Goal: Task Accomplishment & Management: Complete application form

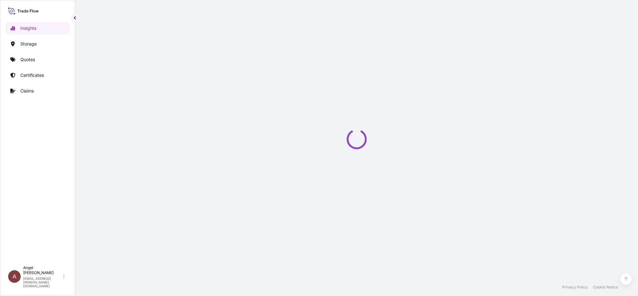
select select "2025"
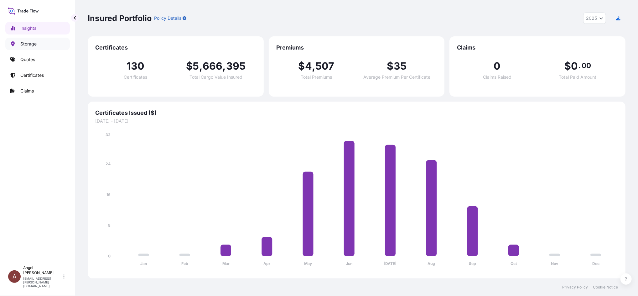
click at [33, 42] on p "Storage" at bounding box center [28, 44] width 16 height 6
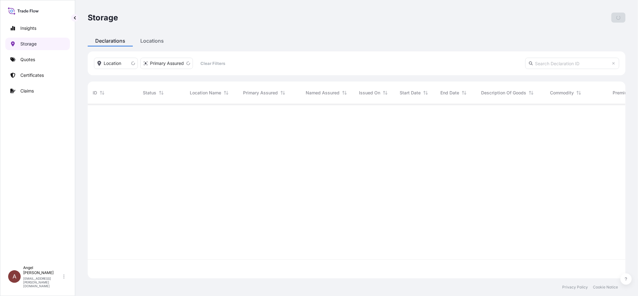
scroll to position [171, 531]
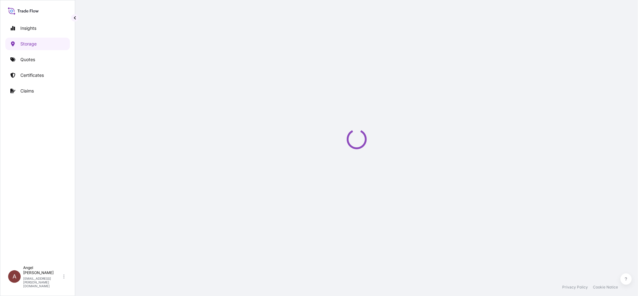
click at [147, 42] on div "Storage Add Declaration Declarations Locations Location Primary Assured Clear F…" at bounding box center [356, 139] width 563 height 278
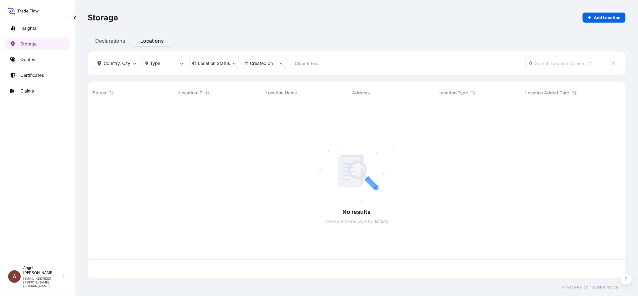
scroll to position [171, 531]
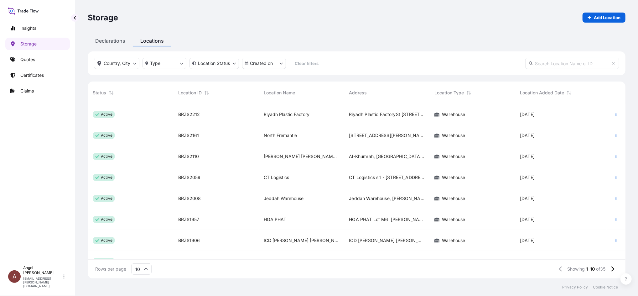
click at [568, 64] on input "text" at bounding box center [572, 63] width 94 height 11
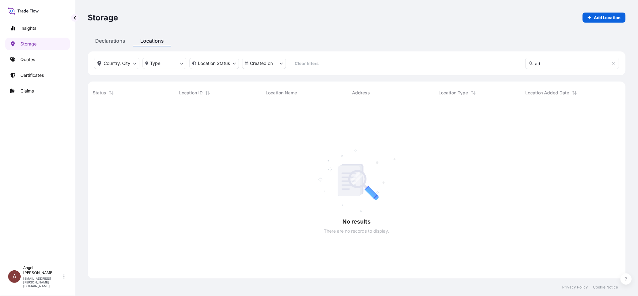
type input "a"
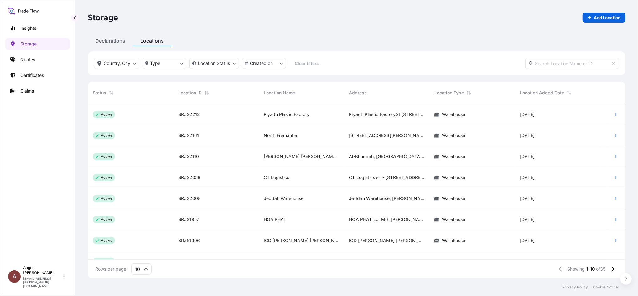
click at [553, 66] on input "text" at bounding box center [572, 63] width 94 height 11
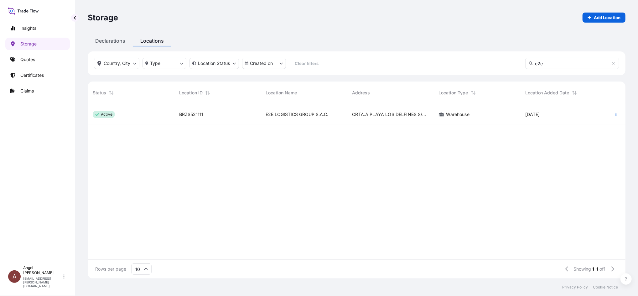
type input "e2e"
click at [231, 113] on div "BRZS521111" at bounding box center [217, 114] width 76 height 6
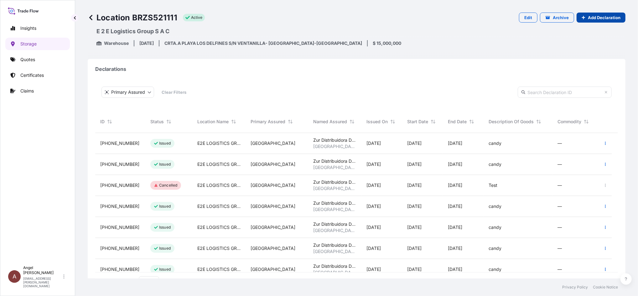
click at [589, 18] on p "Add Declaration" at bounding box center [604, 17] width 33 height 6
select select "31635"
select select "880"
select select "USD"
select select "mt"
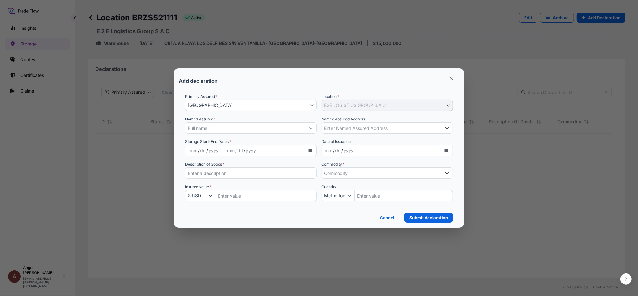
click at [237, 125] on input "Named Assured *" at bounding box center [245, 127] width 120 height 11
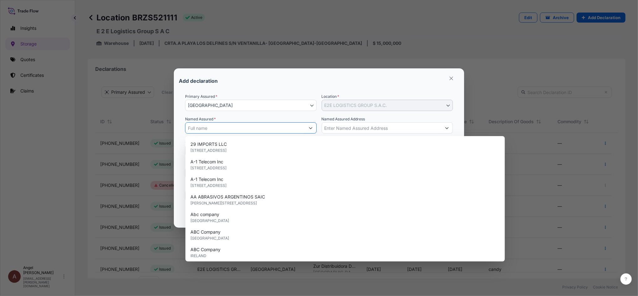
click at [266, 128] on input "Named Assured *" at bounding box center [245, 127] width 120 height 11
paste input "E2E LOGISTICS GROUP S.A.C."
type input "E2E LOGISTICS GROUP S.A.C."
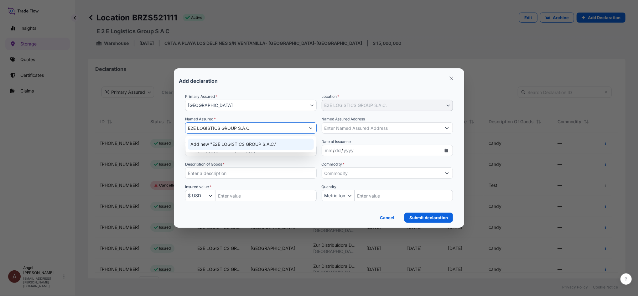
drag, startPoint x: 260, startPoint y: 127, endPoint x: 135, endPoint y: 123, distance: 125.3
click at [135, 123] on div "Add declaration Primary Assured * PERU PERU Location * E2E LOGISTICS GROUP S.A.…" at bounding box center [319, 148] width 638 height 296
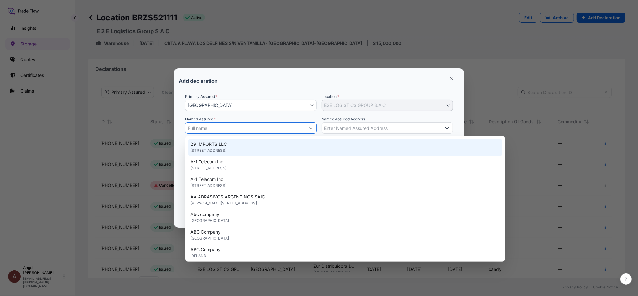
click at [271, 126] on input "Named Assured *" at bounding box center [245, 127] width 120 height 11
paste input "Zur Distribuidora De Alimentos SAC"
type input "Zur Distribuidora De Alimentos SAC"
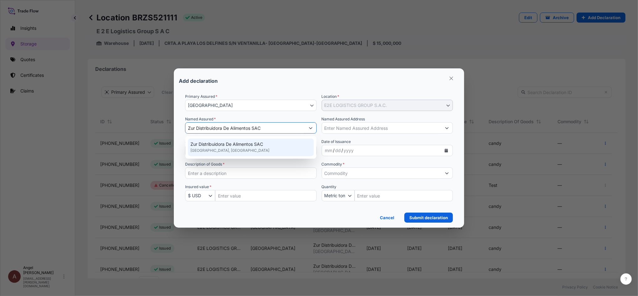
click at [251, 145] on span "Zur Distribuidora De Alimentos SAC" at bounding box center [226, 144] width 73 height 6
type input "Peru"
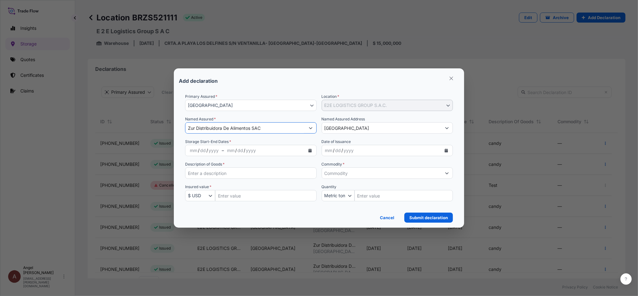
type input "Zur Distribuidora De Alimentos SAC"
click at [354, 126] on input "Peru" at bounding box center [382, 127] width 120 height 11
drag, startPoint x: 367, startPoint y: 130, endPoint x: 296, endPoint y: 133, distance: 71.1
click at [296, 133] on div "Primary Assured * PERU PERU Location * E2E LOGISTICS GROUP S.A.C. E2E LOGISTICS…" at bounding box center [319, 150] width 268 height 115
paste input "CRTA.A PLAYA LOS DELFINES S/N VENTANILLA- CALLAO-PERU"
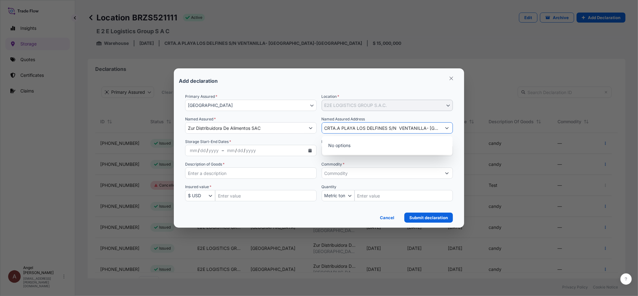
scroll to position [0, 20]
type input "CRTA.A PLAYA LOS DELFINES S/N VENTANILLA- CALLAO-PERU"
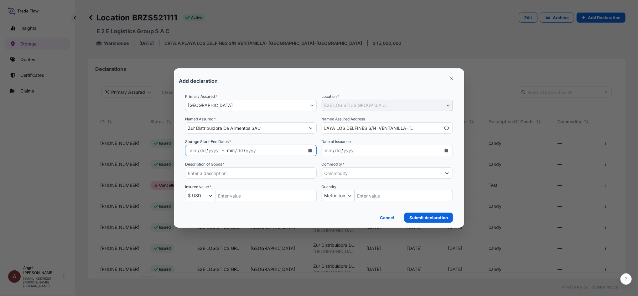
scroll to position [0, 0]
click at [268, 149] on div "mm / dd / yyyy" at bounding box center [264, 150] width 81 height 11
click at [309, 149] on icon "Calendar" at bounding box center [309, 150] width 3 height 4
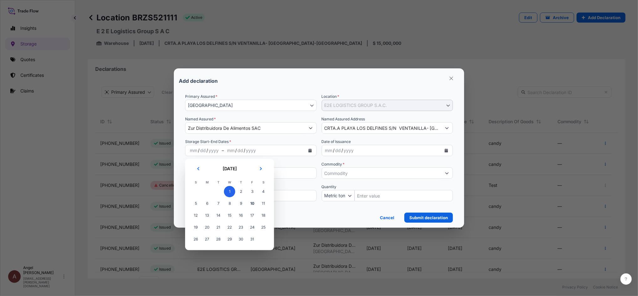
click at [232, 192] on span "1" at bounding box center [229, 191] width 11 height 11
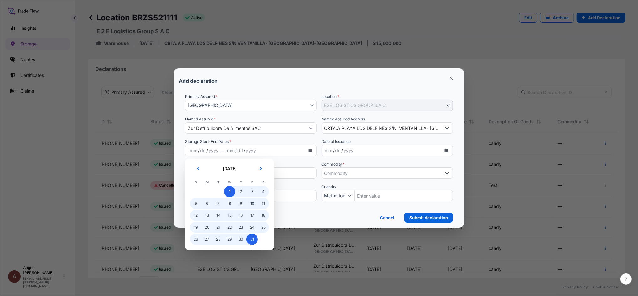
click at [253, 242] on span "31" at bounding box center [251, 238] width 11 height 11
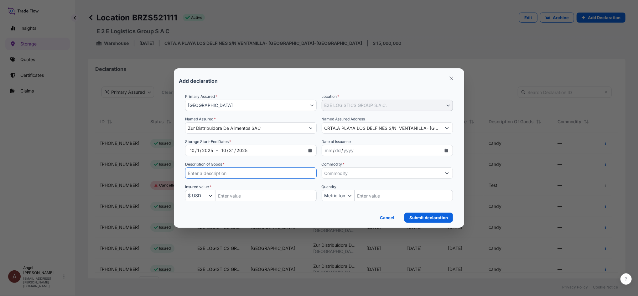
click at [246, 171] on input "Description of Goods *" at bounding box center [250, 172] width 131 height 11
type input "candy"
click at [240, 193] on input "Insured Value Amount" at bounding box center [265, 195] width 101 height 11
paste input "1204614.41"
type input "1204614.41"
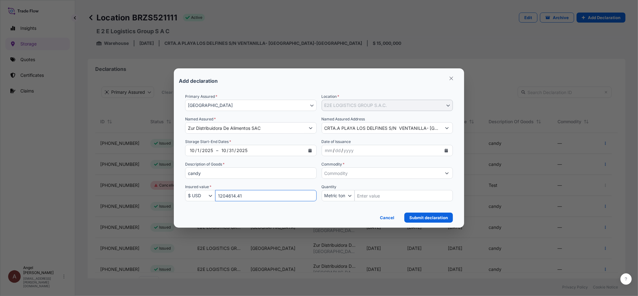
click at [373, 172] on input "Commodity *" at bounding box center [382, 172] width 120 height 11
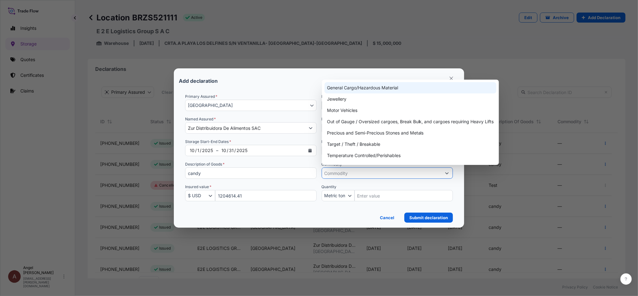
click at [353, 90] on div "General Cargo/Hazardous Material" at bounding box center [410, 87] width 172 height 11
type input "General Cargo/Hazardous Material"
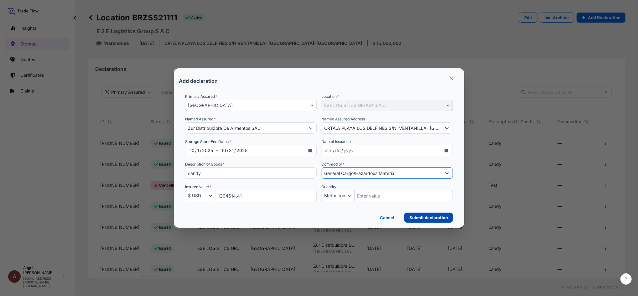
click at [424, 217] on p "Submit declaration" at bounding box center [428, 217] width 39 height 6
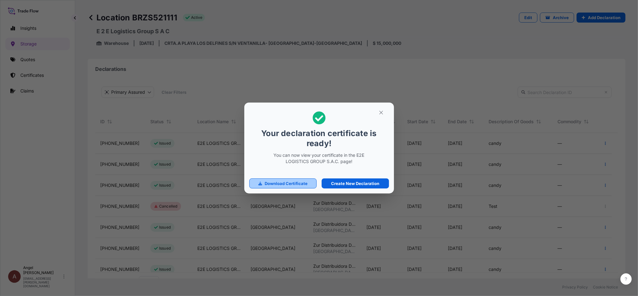
click at [289, 182] on p "Download Certificate" at bounding box center [286, 183] width 43 height 6
click at [376, 113] on button "button" at bounding box center [381, 112] width 16 height 10
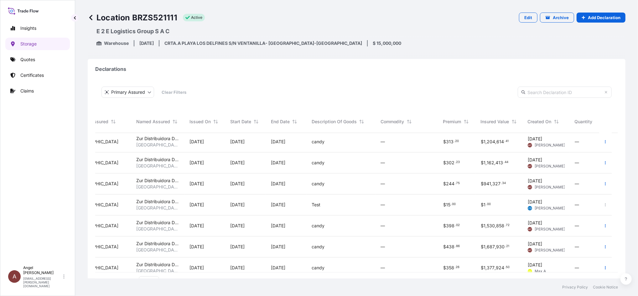
scroll to position [0, 177]
